Goal: Find specific page/section: Find specific page/section

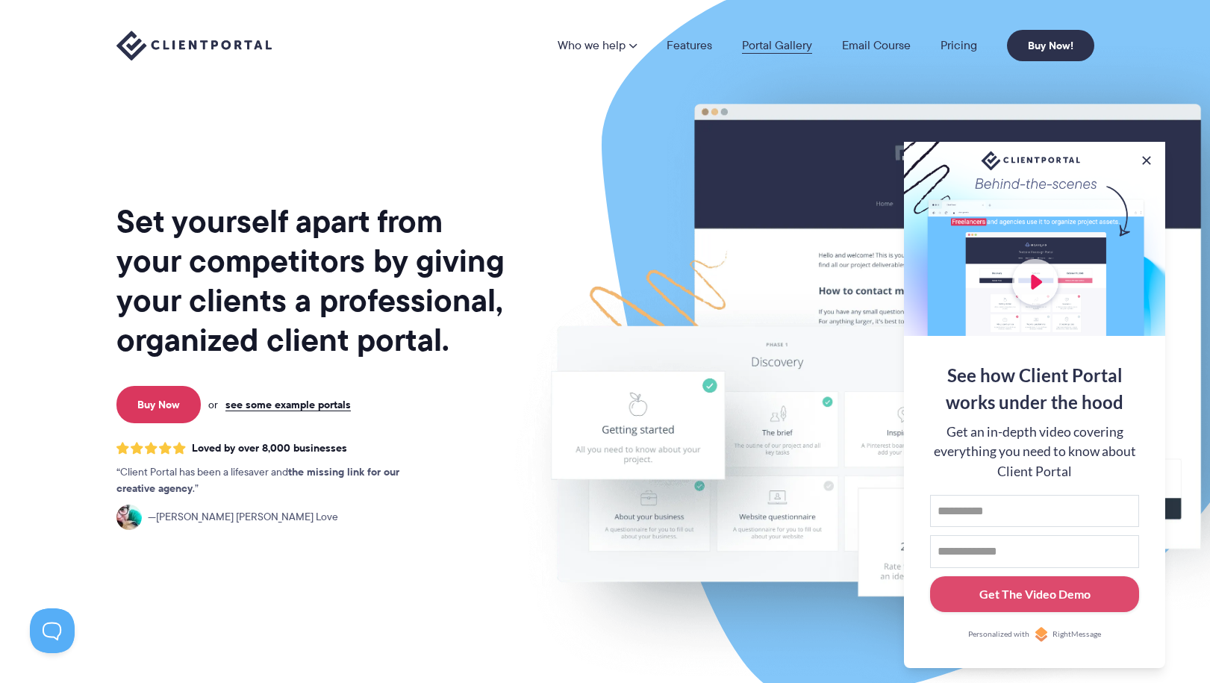
click at [790, 45] on link "Portal Gallery" at bounding box center [777, 46] width 70 height 12
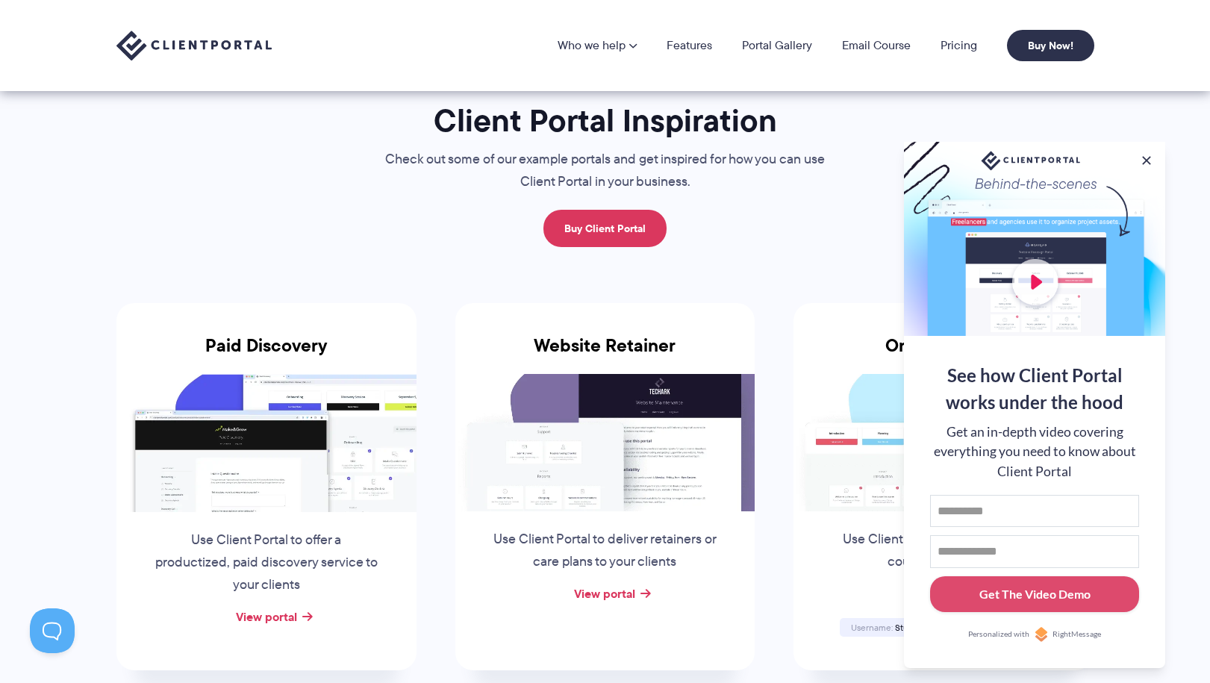
scroll to position [40, 0]
click at [610, 594] on link "View portal" at bounding box center [604, 594] width 61 height 18
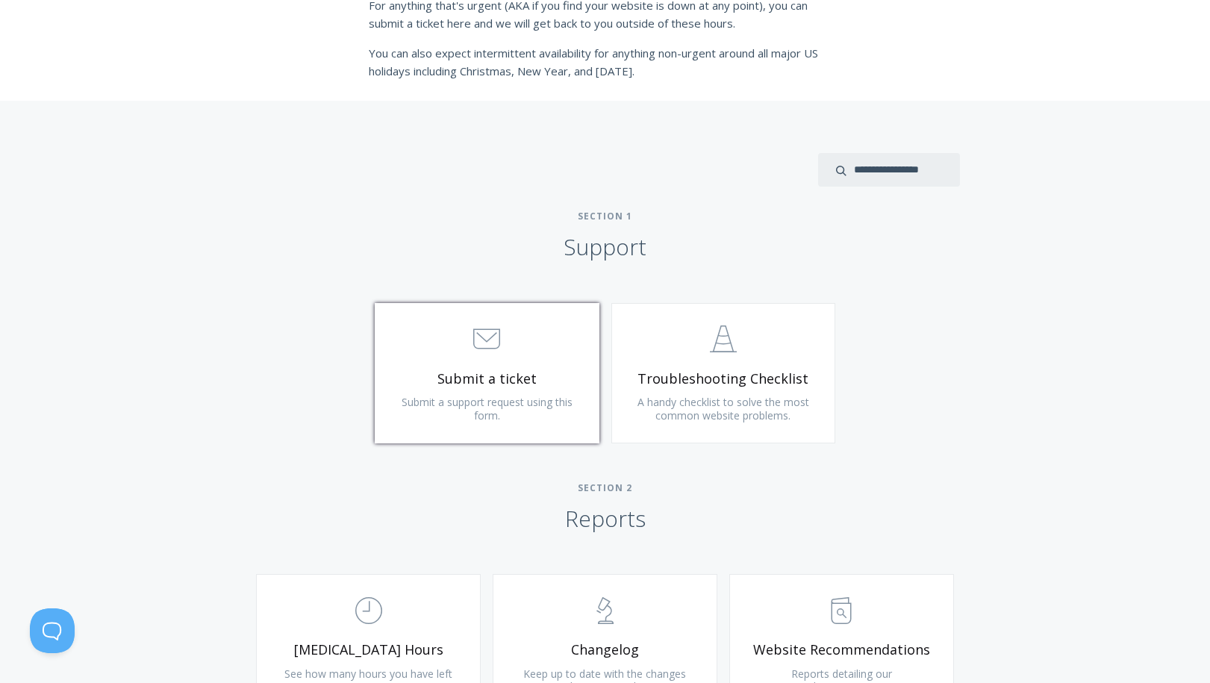
scroll to position [521, 0]
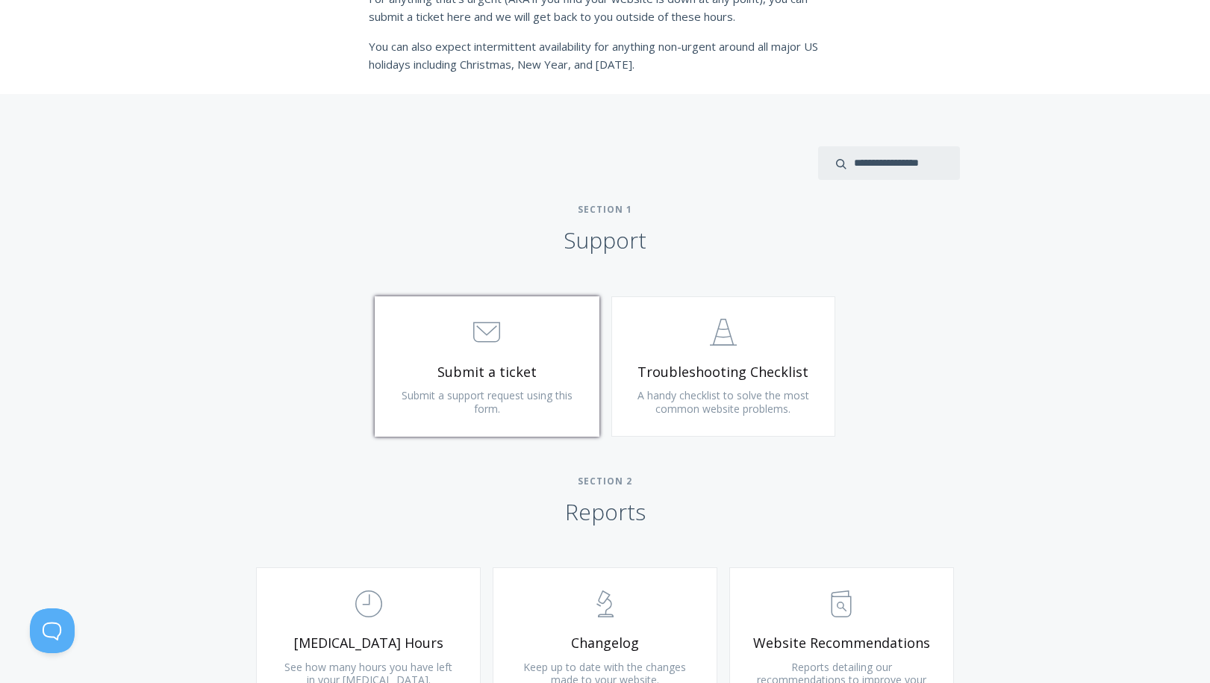
click at [528, 355] on link ".st0{fill:none;stroke:#000000;stroke-width:2;stroke-miterlimit:10;} 3. Communic…" at bounding box center [487, 366] width 225 height 140
